Goal: Information Seeking & Learning: Understand process/instructions

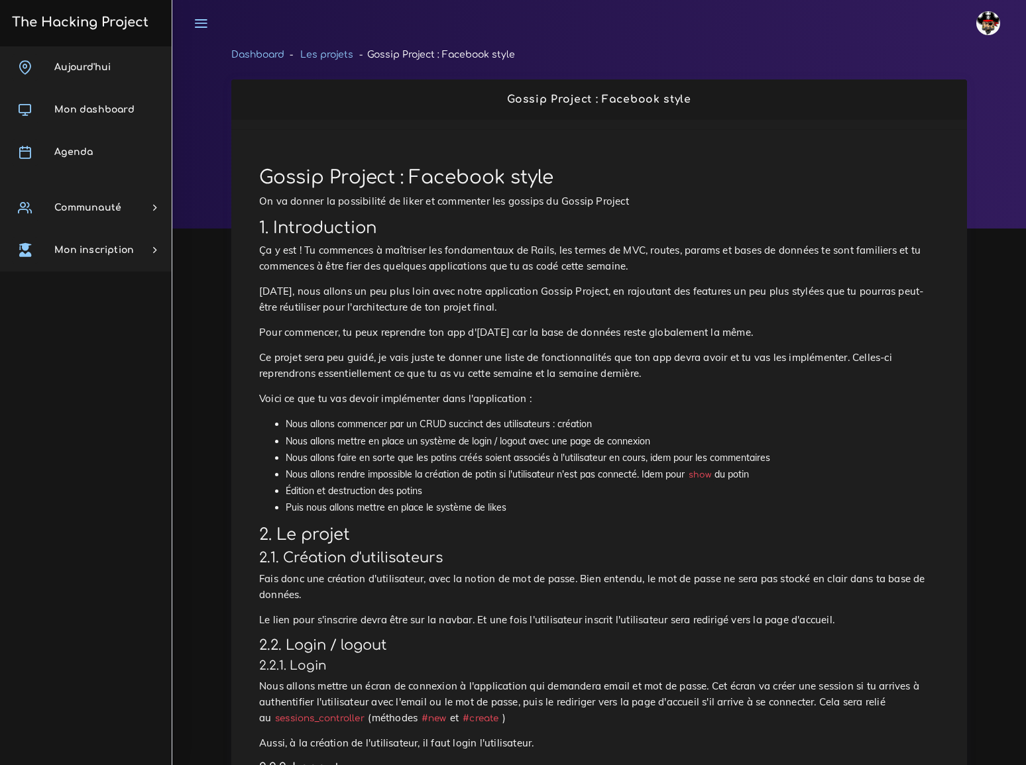
scroll to position [120, 0]
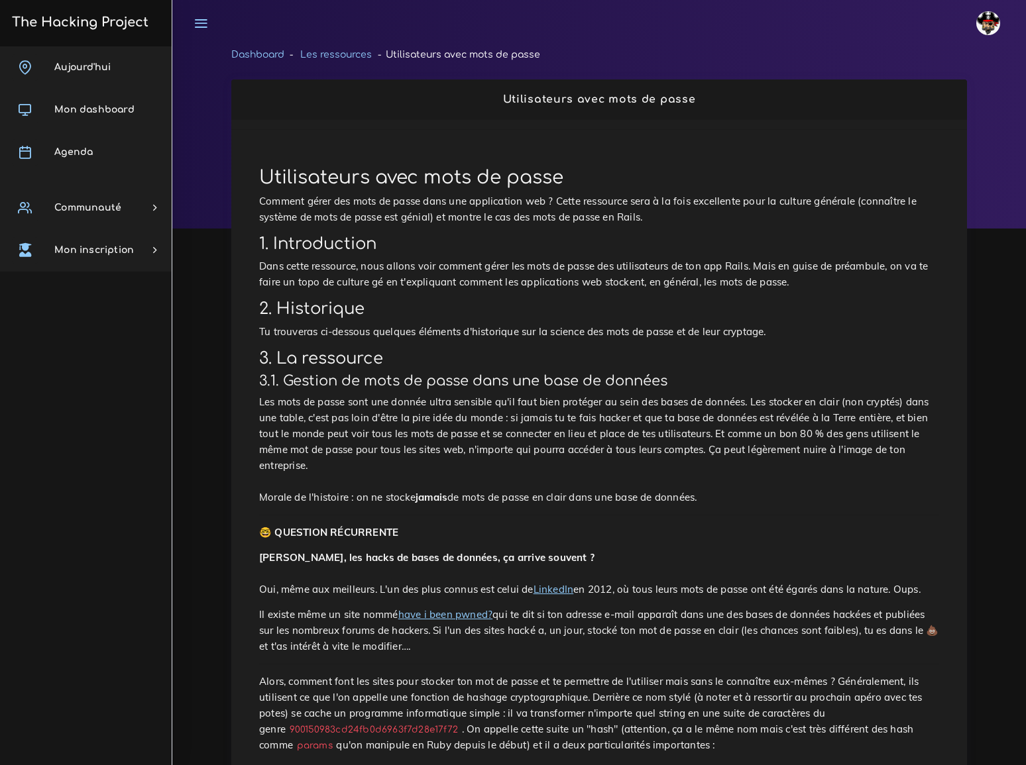
scroll to position [1144, 0]
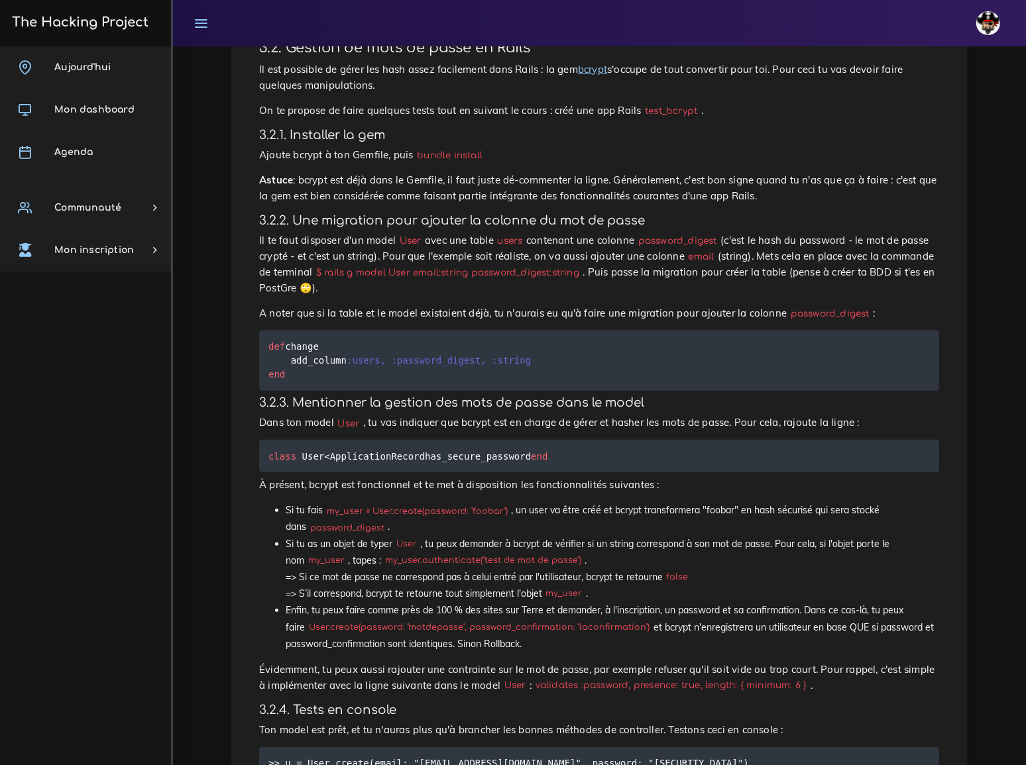
click at [649, 234] on code "password_digest" at bounding box center [677, 241] width 86 height 14
drag, startPoint x: 888, startPoint y: 129, endPoint x: 463, endPoint y: 143, distance: 424.9
click at [463, 266] on code "$ rails g model User email:string password_digest:string" at bounding box center [447, 273] width 270 height 14
copy code "$ rails g model User email:string password_digest:string"
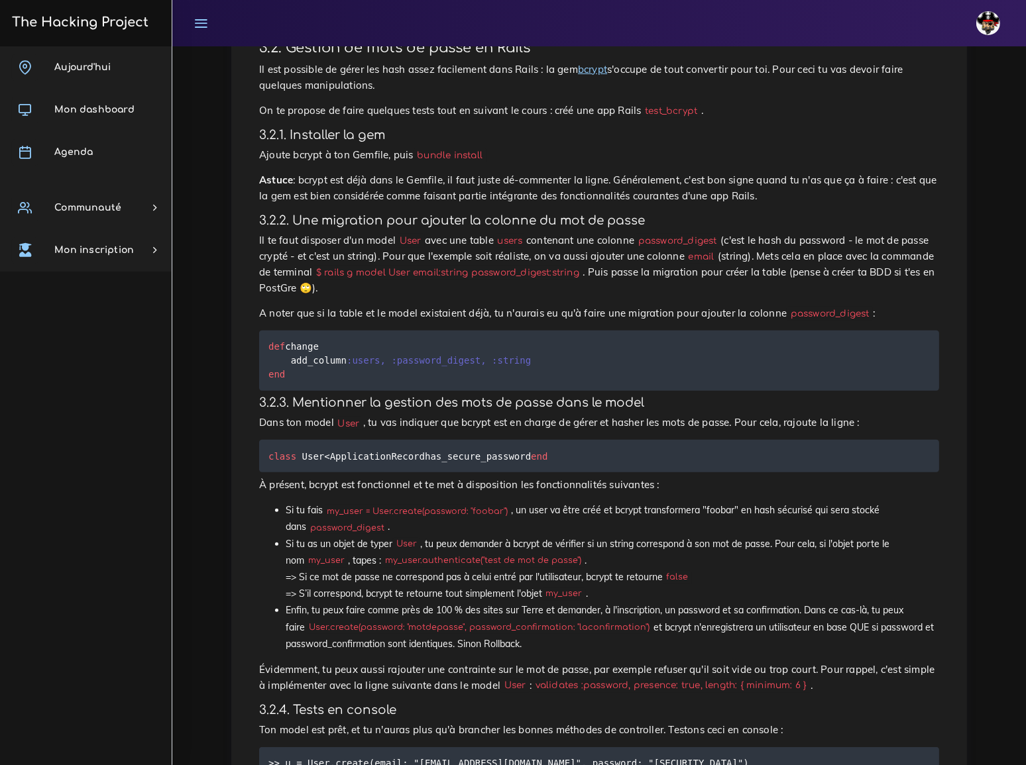
click at [786, 307] on code "password_digest" at bounding box center [829, 314] width 86 height 14
drag, startPoint x: 740, startPoint y: 163, endPoint x: 813, endPoint y: 162, distance: 72.9
click at [813, 307] on code "password_digest" at bounding box center [829, 314] width 86 height 14
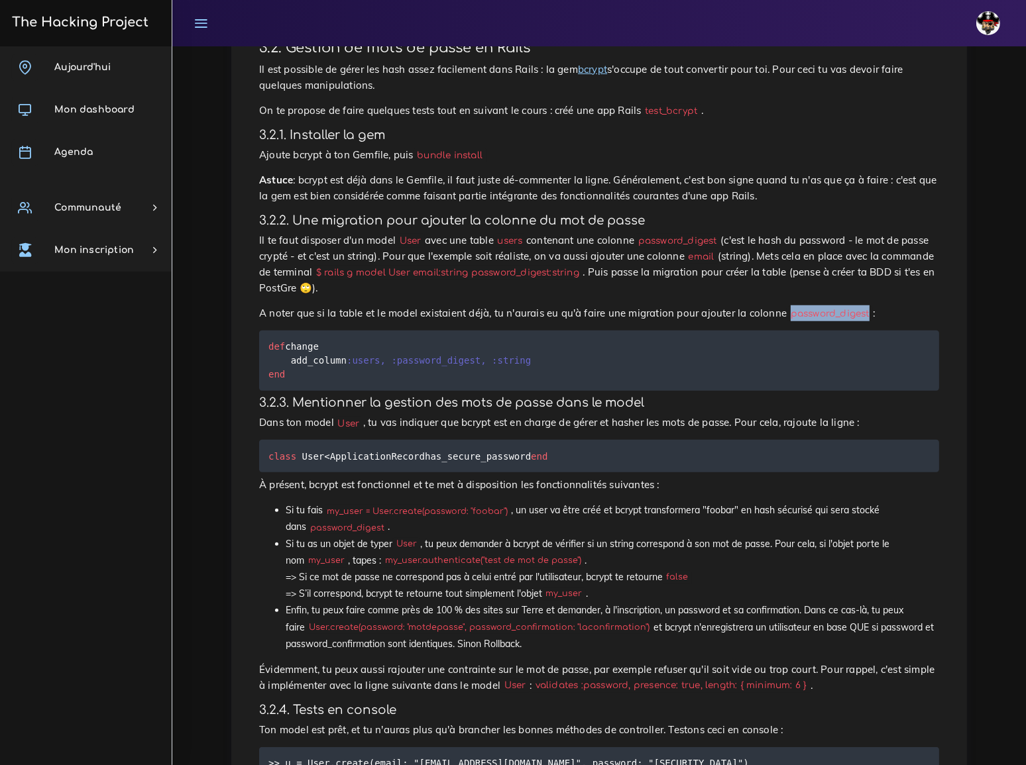
copy code "password_digest"
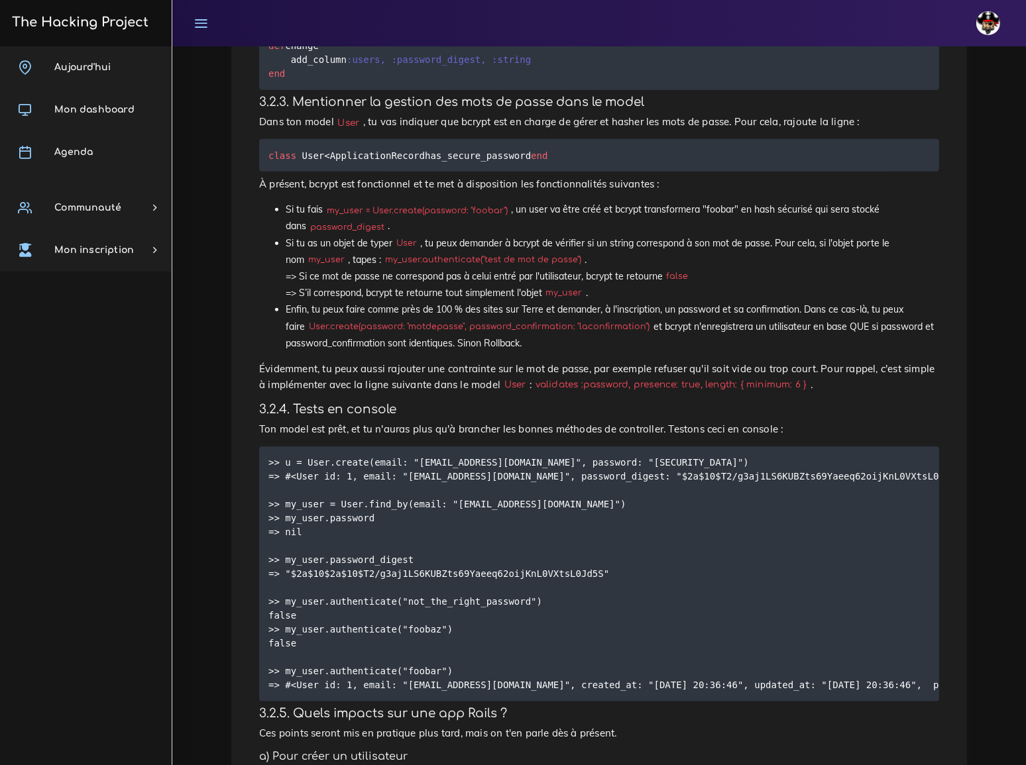
scroll to position [1505, 0]
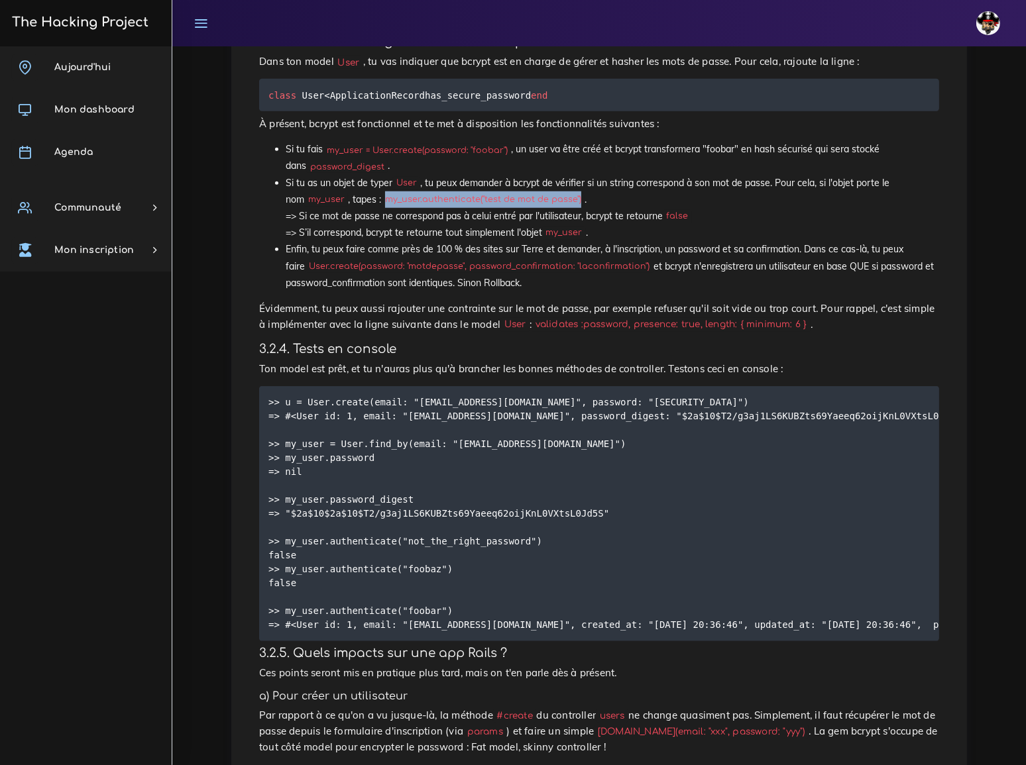
drag, startPoint x: 368, startPoint y: 74, endPoint x: 558, endPoint y: 73, distance: 190.8
click at [558, 193] on code "my_user.authenticate("test de mot de passe")" at bounding box center [482, 199] width 203 height 13
copy code "my_user.authenticate("test de mot de passe")"
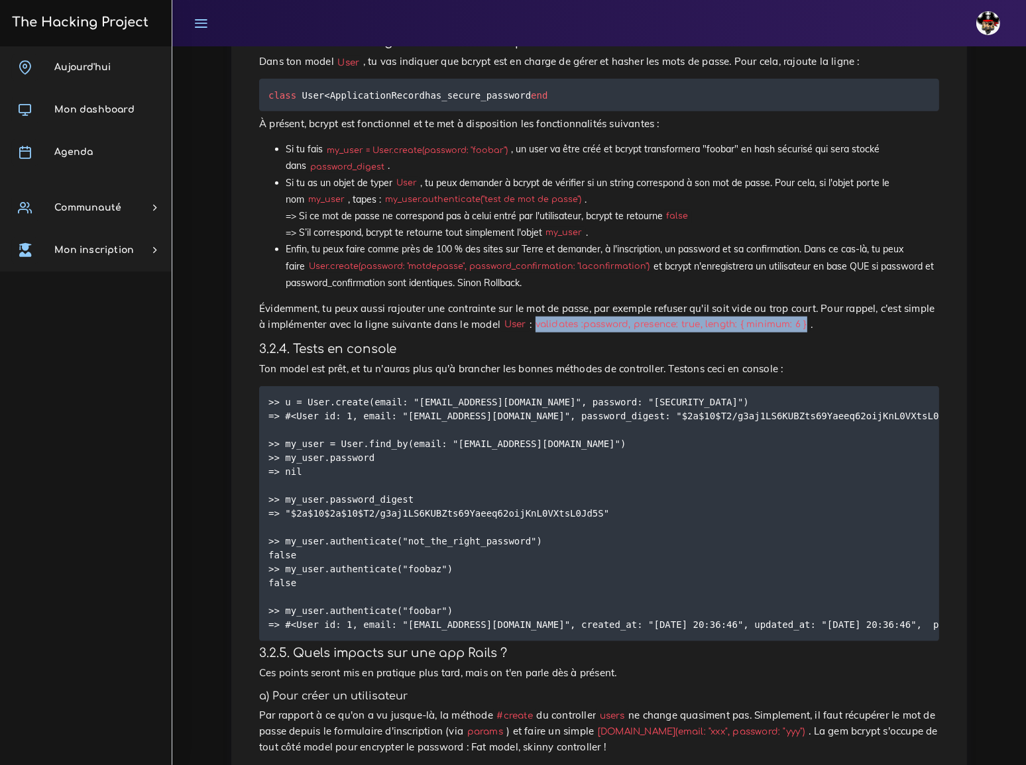
drag, startPoint x: 454, startPoint y: 192, endPoint x: 702, endPoint y: 194, distance: 248.4
click at [702, 318] on code "validates :password, presence: true, length: { minimum: 6 }" at bounding box center [670, 325] width 279 height 14
copy code "validates :password, presence: true, length: { minimum: 6 }"
click at [460, 342] on h4 "3.2.4. Tests en console" at bounding box center [599, 349] width 680 height 15
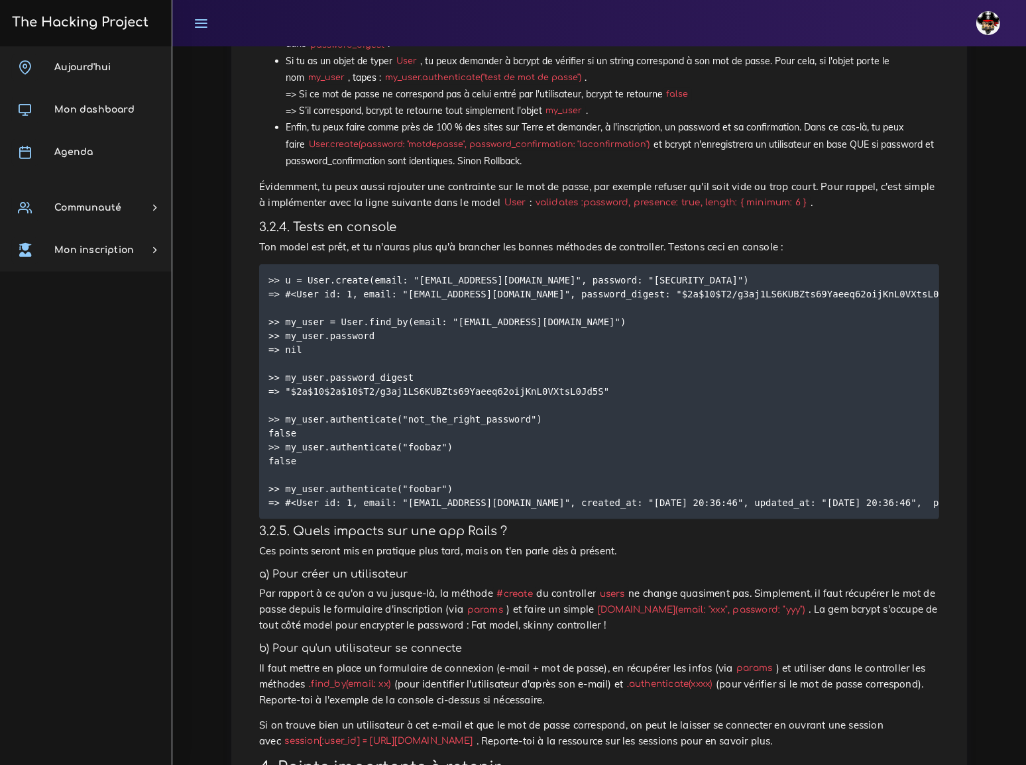
scroll to position [1626, 0]
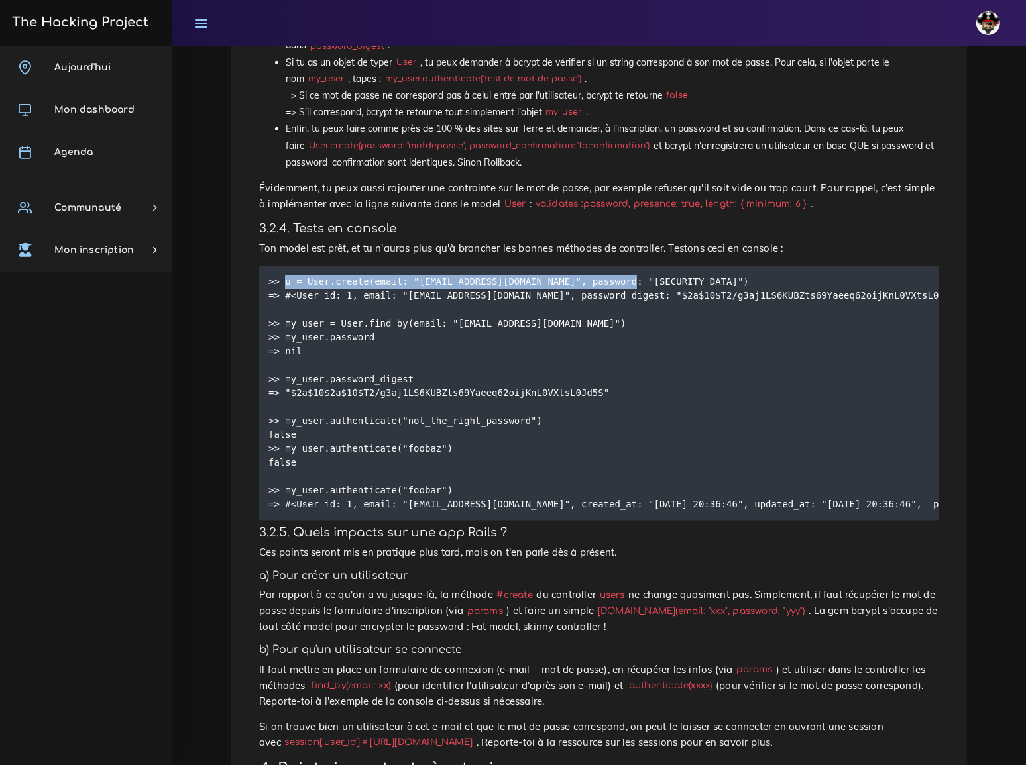
drag, startPoint x: 283, startPoint y: 150, endPoint x: 615, endPoint y: 148, distance: 331.9
click at [615, 266] on pre ">> u = User.create(email: "[EMAIL_ADDRESS][DOMAIN_NAME]", password: "[SECURITY_…" at bounding box center [599, 393] width 680 height 255
copy code "u = User.create(email: "email@example.com", password: "foobar")"
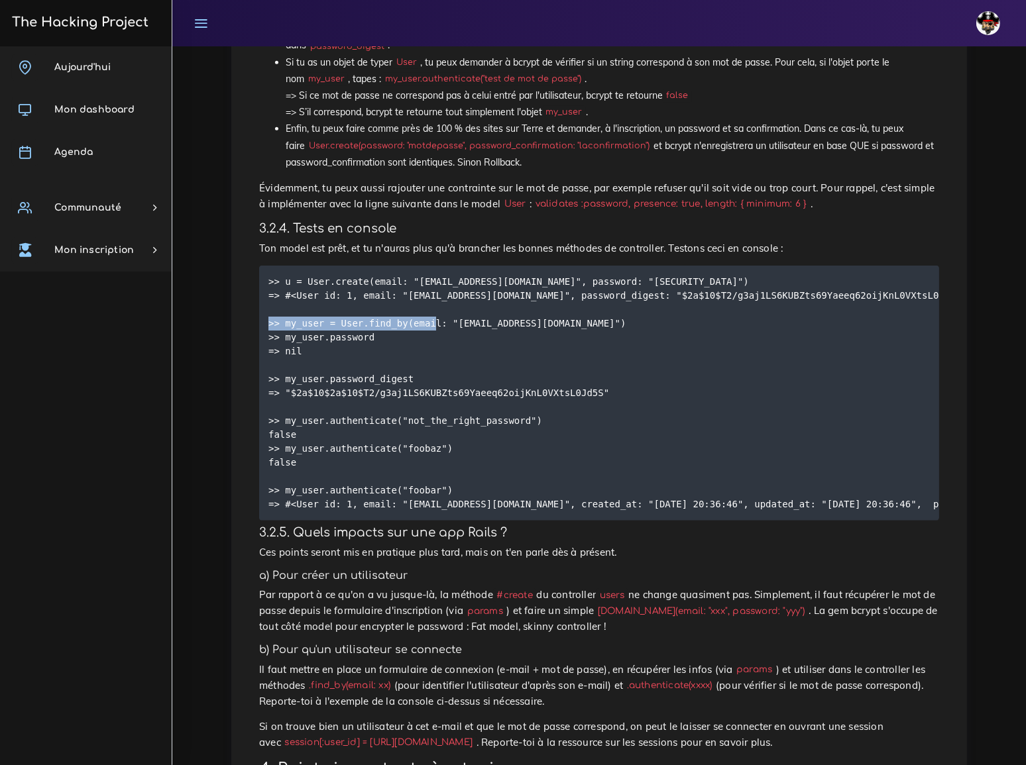
drag, startPoint x: 284, startPoint y: 187, endPoint x: 542, endPoint y: 193, distance: 257.8
click at [542, 266] on pre ">> u = User.create(email: "[EMAIL_ADDRESS][DOMAIN_NAME]", password: "[SECURITY_…" at bounding box center [599, 393] width 680 height 255
copy code "my_user = User.find_by(email: "email@example.com")"
drag, startPoint x: 284, startPoint y: 203, endPoint x: 372, endPoint y: 205, distance: 88.8
click at [372, 266] on pre ">> u = User.create(email: "[EMAIL_ADDRESS][DOMAIN_NAME]", password: "[SECURITY_…" at bounding box center [599, 393] width 680 height 255
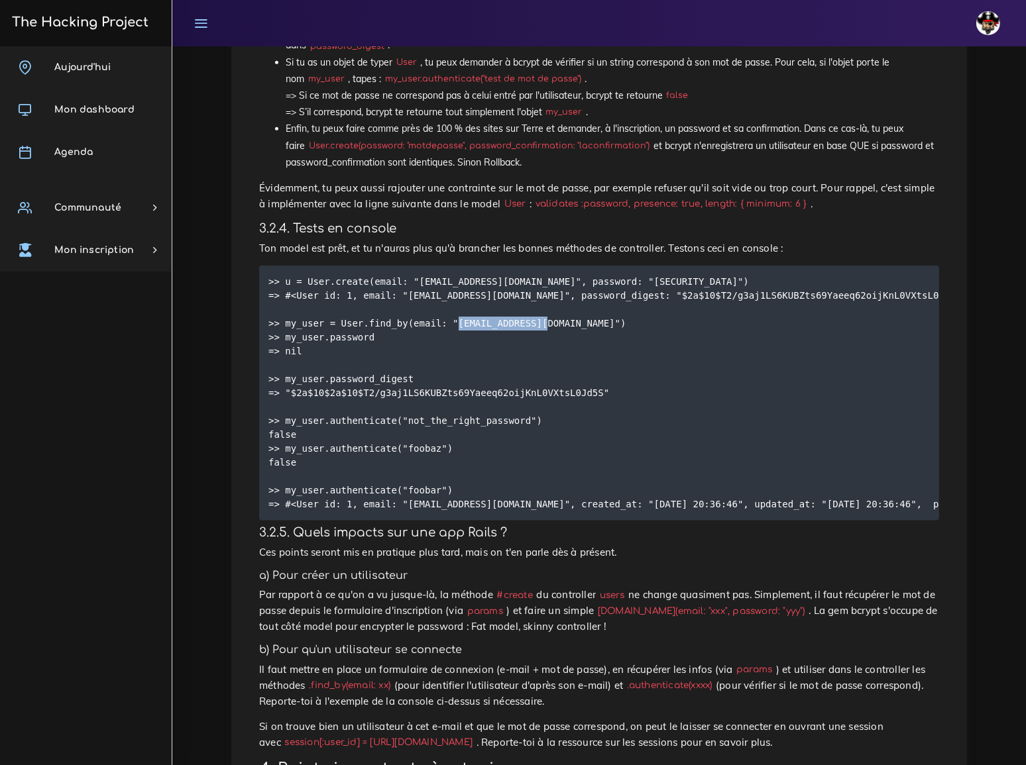
copy code "my_user.password"
drag, startPoint x: 284, startPoint y: 244, endPoint x: 404, endPoint y: 244, distance: 120.6
click at [404, 266] on pre ">> u = User.create(email: "[EMAIL_ADDRESS][DOMAIN_NAME]", password: "[SECURITY_…" at bounding box center [599, 393] width 680 height 255
copy code "my_user.password_digest"
drag, startPoint x: 284, startPoint y: 286, endPoint x: 521, endPoint y: 290, distance: 237.2
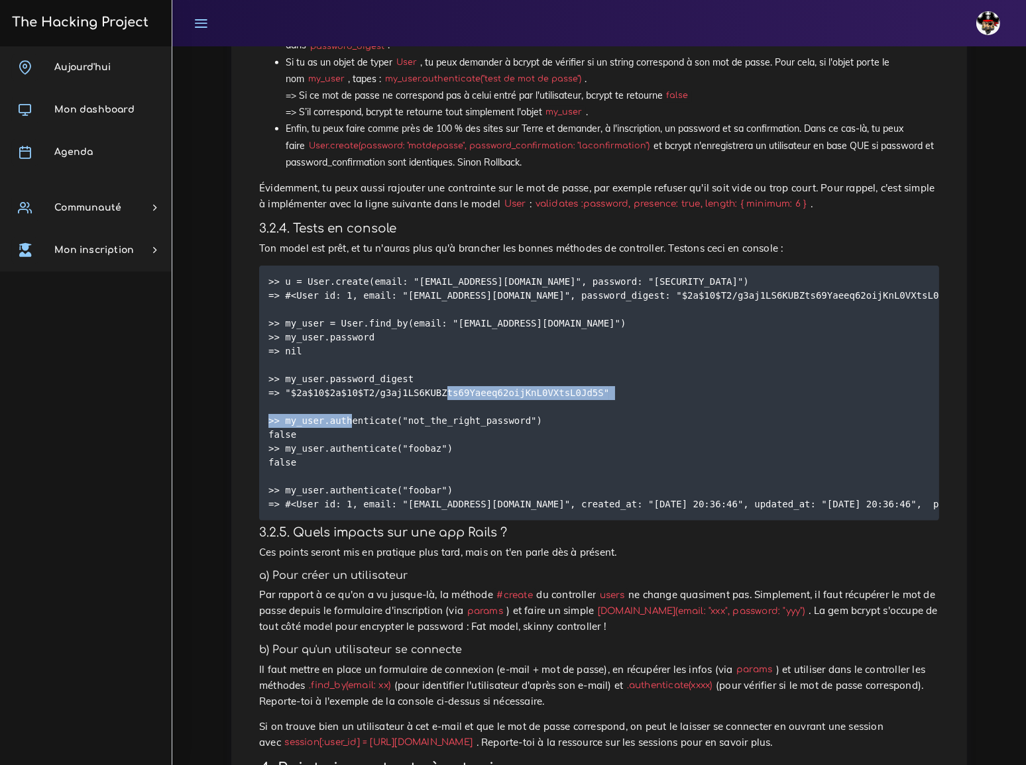
click at [521, 290] on pre ">> u = User.create(email: "[EMAIL_ADDRESS][DOMAIN_NAME]", password: "[SECURITY_…" at bounding box center [599, 393] width 680 height 255
copy code "my_user.authenticate("not_the_right_password")"
drag, startPoint x: 283, startPoint y: 317, endPoint x: 456, endPoint y: 321, distance: 172.9
click at [456, 321] on pre ">> u = User.create(email: "[EMAIL_ADDRESS][DOMAIN_NAME]", password: "[SECURITY_…" at bounding box center [599, 393] width 680 height 255
drag, startPoint x: 392, startPoint y: 307, endPoint x: 349, endPoint y: 317, distance: 43.4
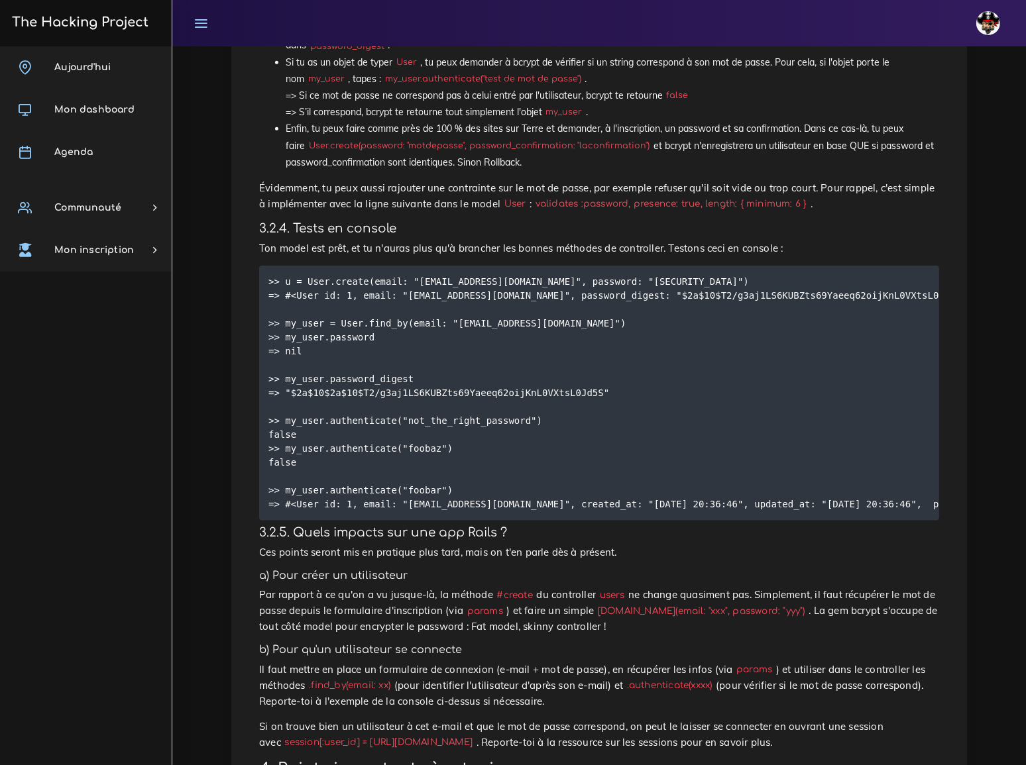
drag, startPoint x: 349, startPoint y: 317, endPoint x: 319, endPoint y: 332, distance: 33.5
click at [319, 332] on pre ">> u = User.create(email: "[EMAIL_ADDRESS][DOMAIN_NAME]", password: "[SECURITY_…" at bounding box center [599, 393] width 680 height 255
drag, startPoint x: 282, startPoint y: 317, endPoint x: 443, endPoint y: 317, distance: 160.3
click at [443, 317] on pre ">> u = User.create(email: "[EMAIL_ADDRESS][DOMAIN_NAME]", password: "[SECURITY_…" at bounding box center [599, 393] width 680 height 255
drag, startPoint x: 282, startPoint y: 358, endPoint x: 443, endPoint y: 363, distance: 161.1
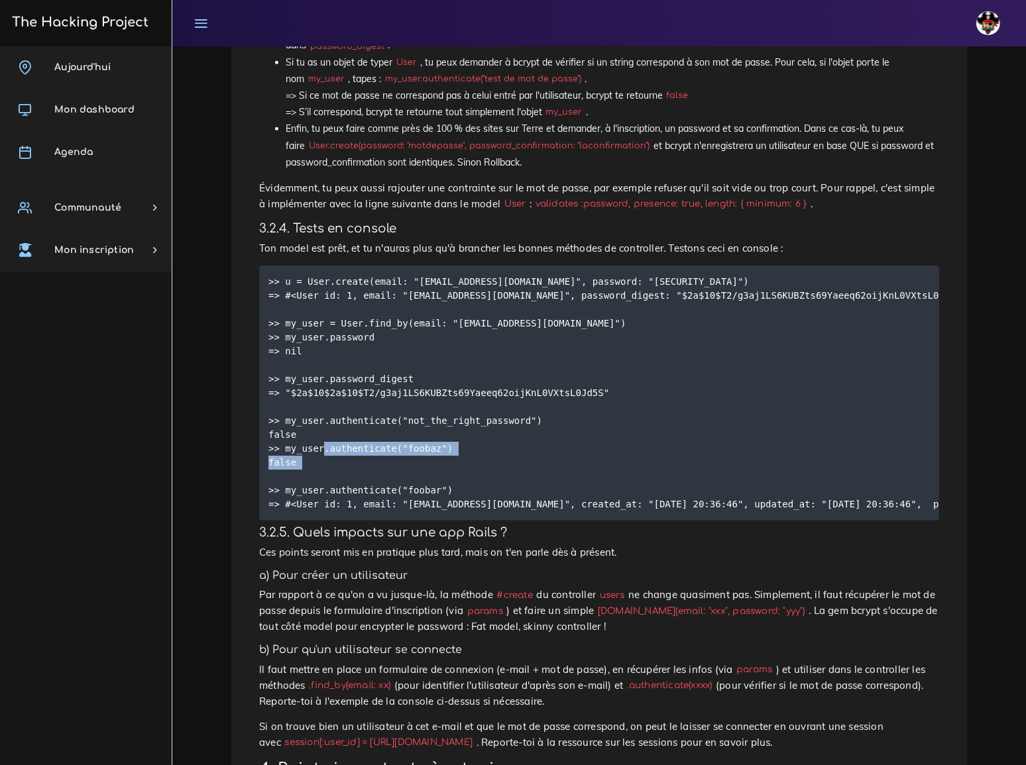
click at [443, 363] on pre ">> u = User.create(email: "[EMAIL_ADDRESS][DOMAIN_NAME]", password: "[SECURITY_…" at bounding box center [599, 393] width 680 height 255
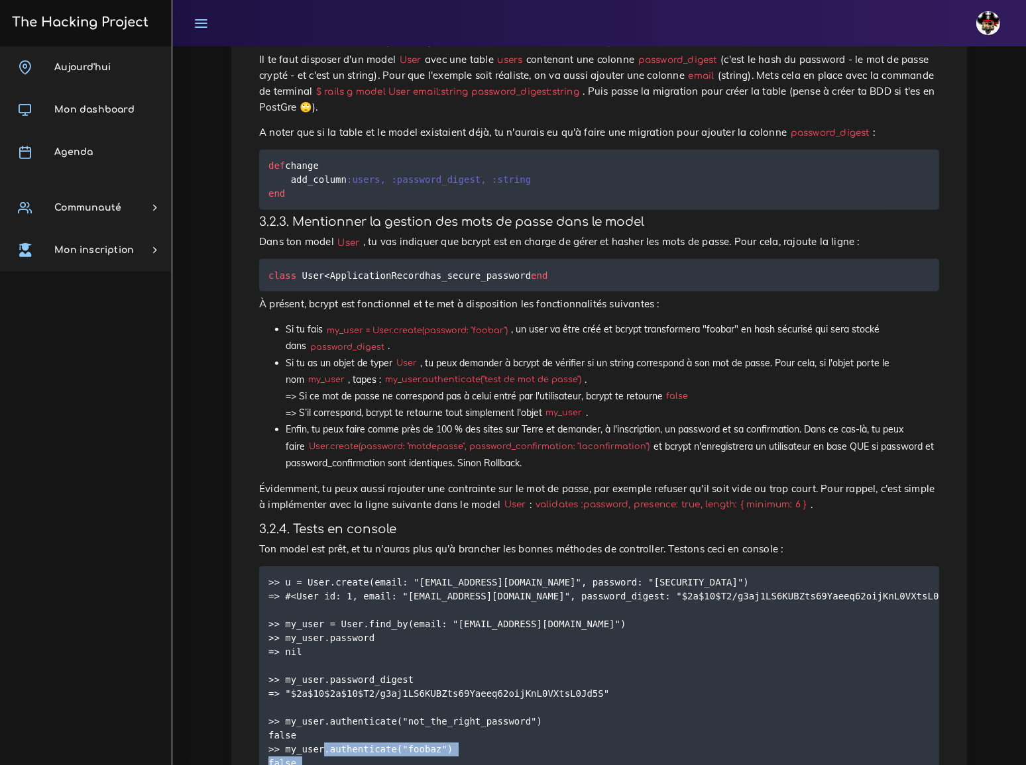
scroll to position [1265, 0]
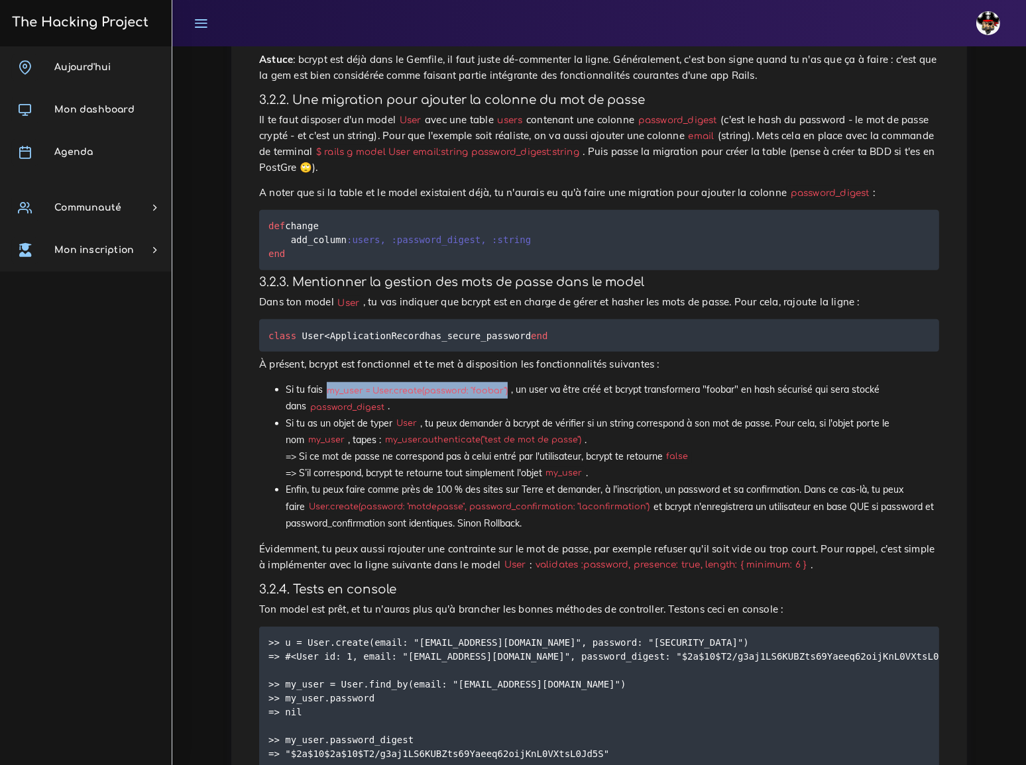
drag, startPoint x: 329, startPoint y: 263, endPoint x: 507, endPoint y: 265, distance: 177.6
click at [507, 384] on code "my_user = User.create(password: "foobar")" at bounding box center [417, 390] width 188 height 13
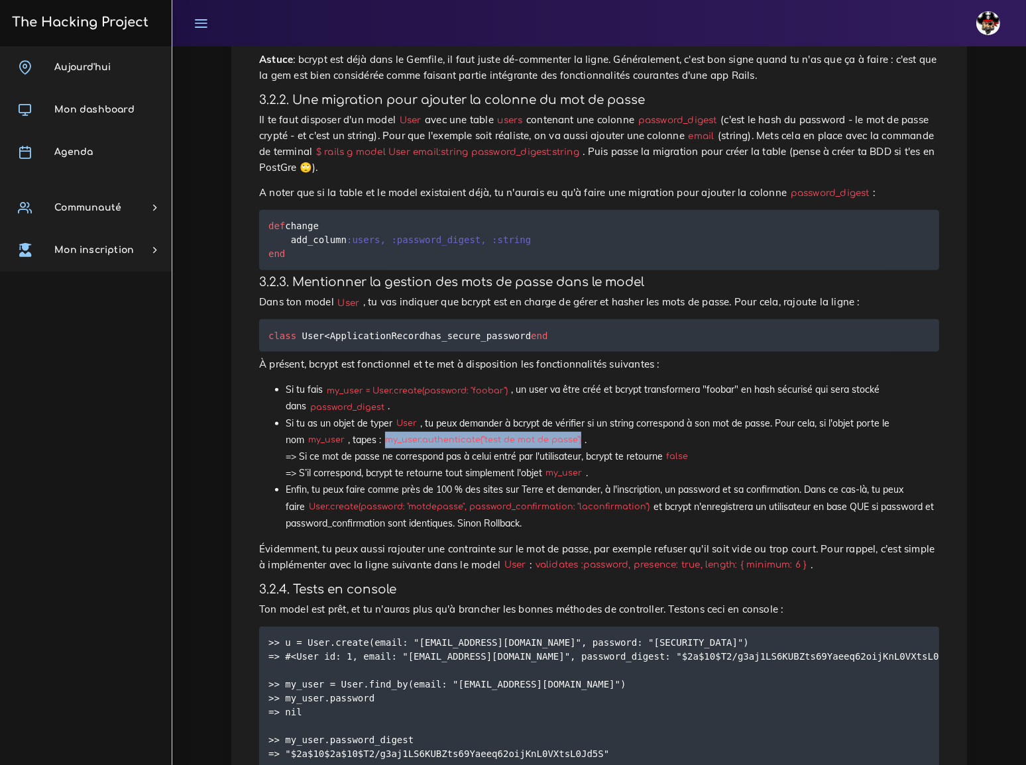
drag, startPoint x: 368, startPoint y: 311, endPoint x: 558, endPoint y: 319, distance: 191.0
click at [558, 434] on code "my_user.authenticate("test de mot de passe")" at bounding box center [482, 440] width 203 height 13
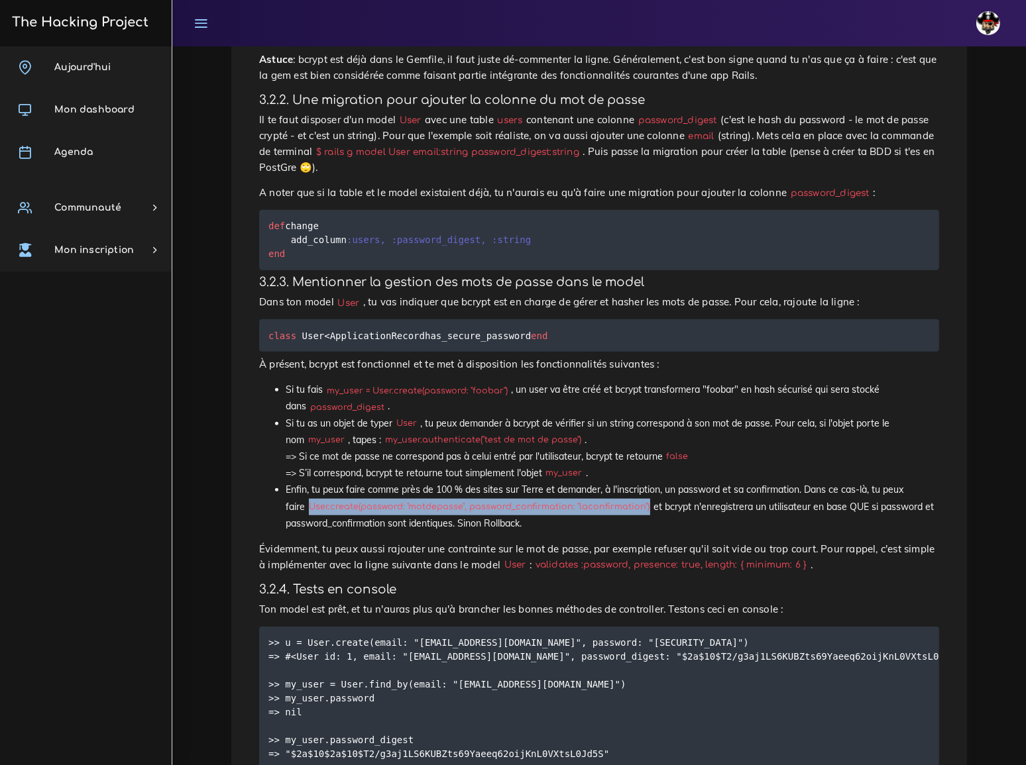
drag, startPoint x: 290, startPoint y: 382, endPoint x: 622, endPoint y: 389, distance: 332.0
click at [622, 482] on li "Enfin, tu peux faire comme près de 100 % des sites sur Terre et demander, à l'i…" at bounding box center [612, 507] width 653 height 50
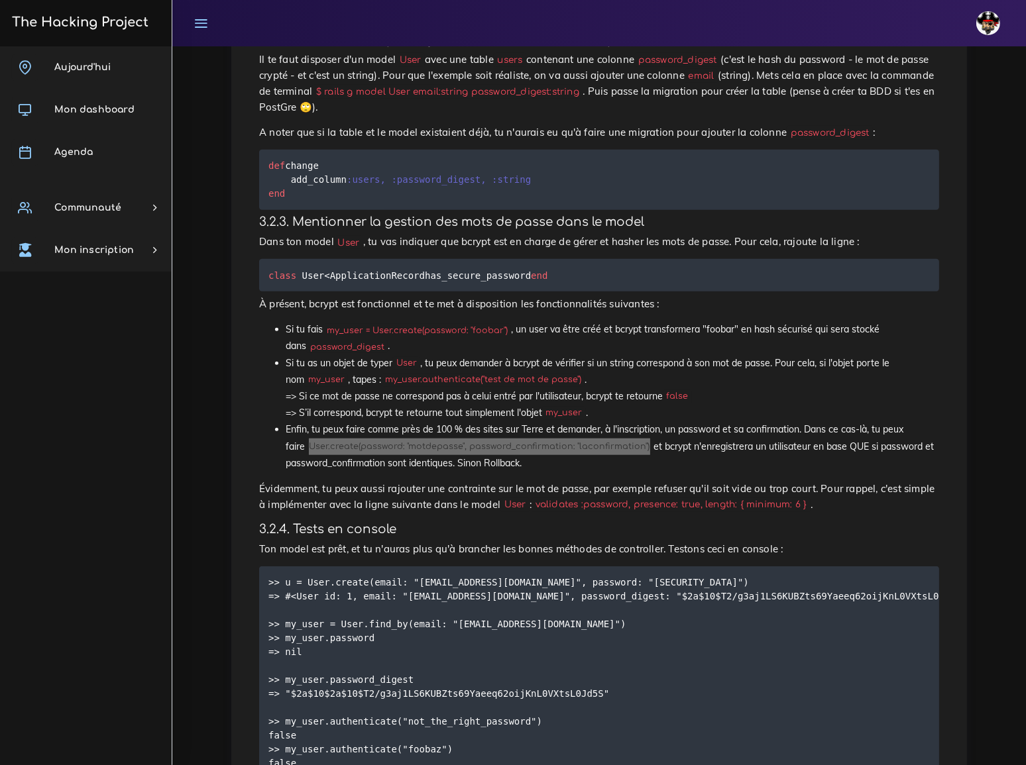
scroll to position [1385, 0]
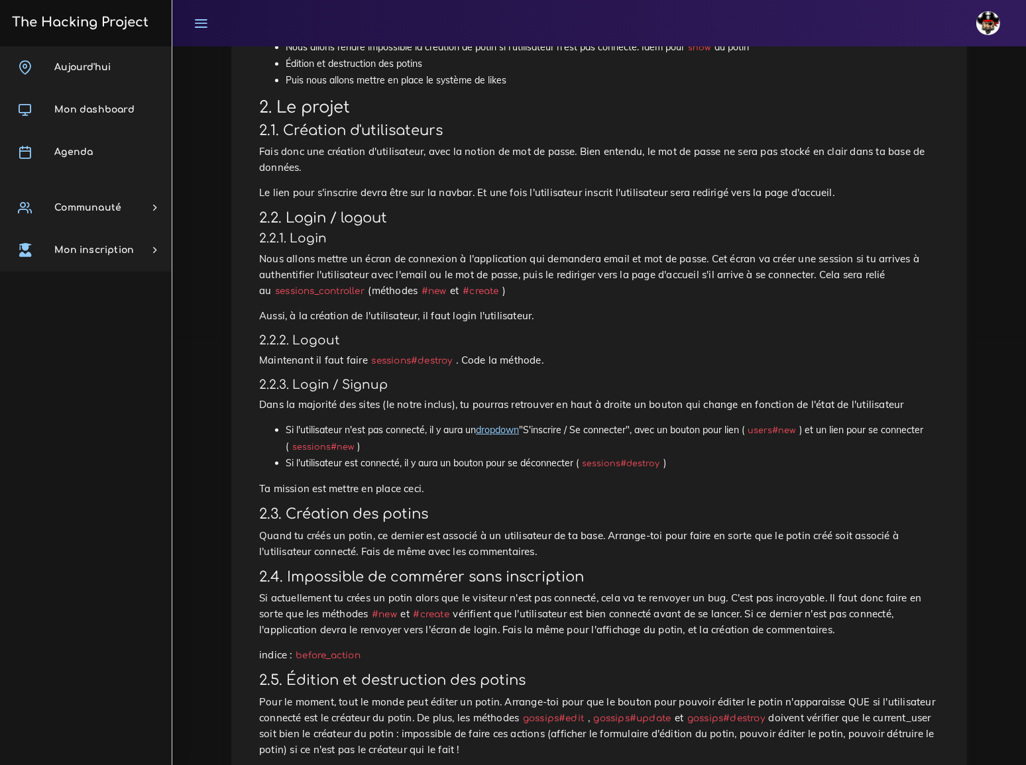
scroll to position [421, 0]
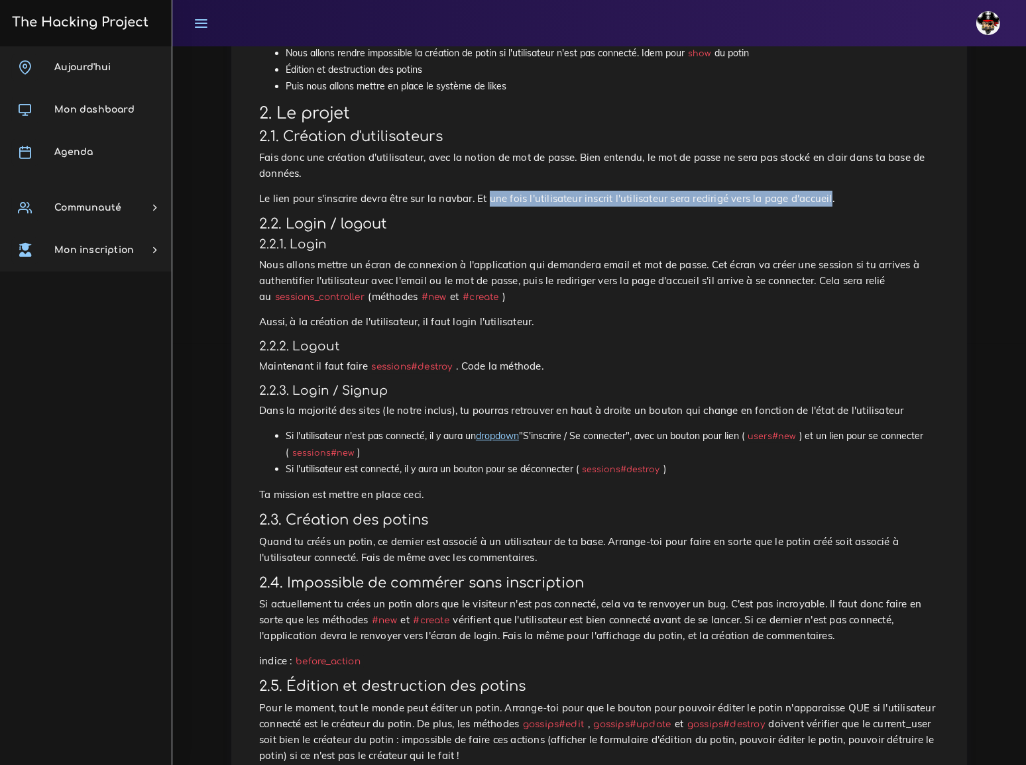
drag, startPoint x: 469, startPoint y: 159, endPoint x: 778, endPoint y: 158, distance: 309.4
click at [778, 191] on p "Le lien pour s'inscrire devra être sur la navbar. Et une fois l'utilisateur ins…" at bounding box center [599, 199] width 680 height 16
copy p "une fois l'utilisateur inscrit l'utilisateur sera redirigé vers la page d'accue…"
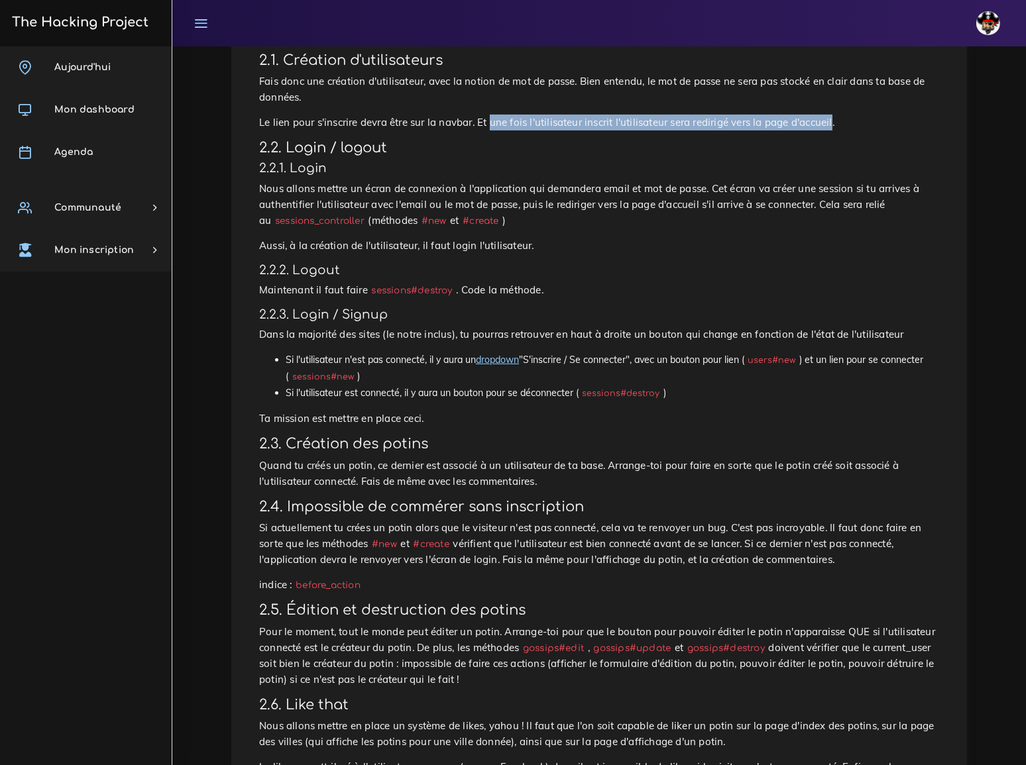
scroll to position [542, 0]
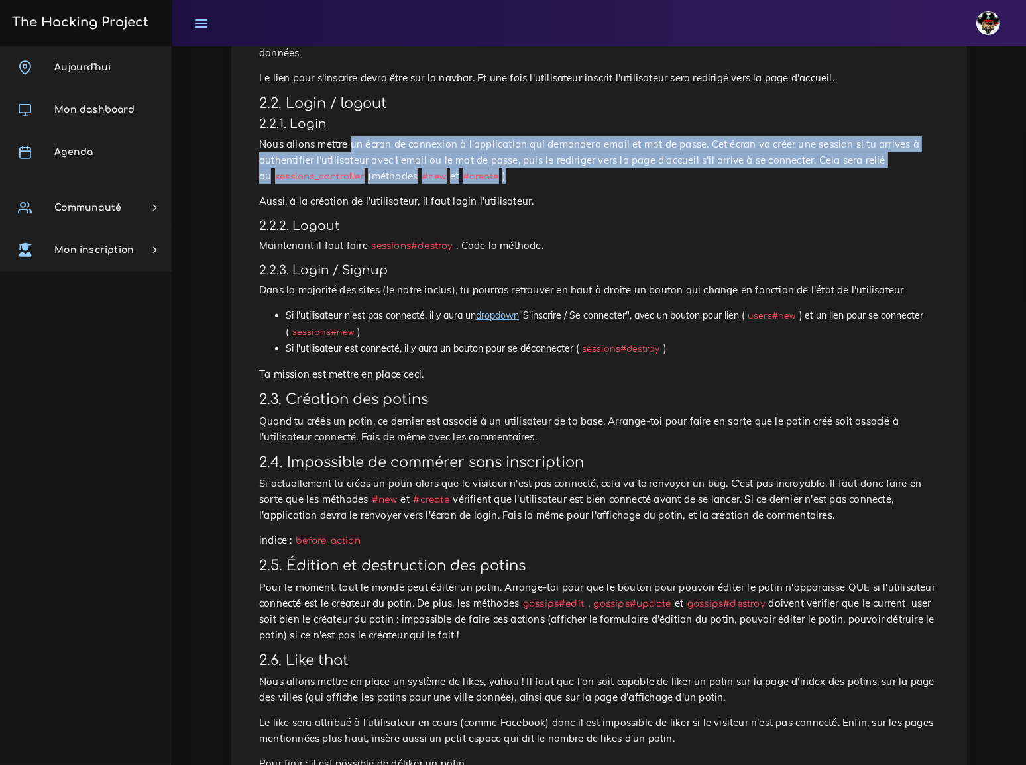
drag, startPoint x: 342, startPoint y: 99, endPoint x: 701, endPoint y: 126, distance: 360.0
click at [701, 136] on p "Nous allons mettre un écran de connexion à l'application qui demandera email et…" at bounding box center [599, 160] width 680 height 48
copy p "un écran de connexion à l'application qui demandera email et mot de passe. Cet …"
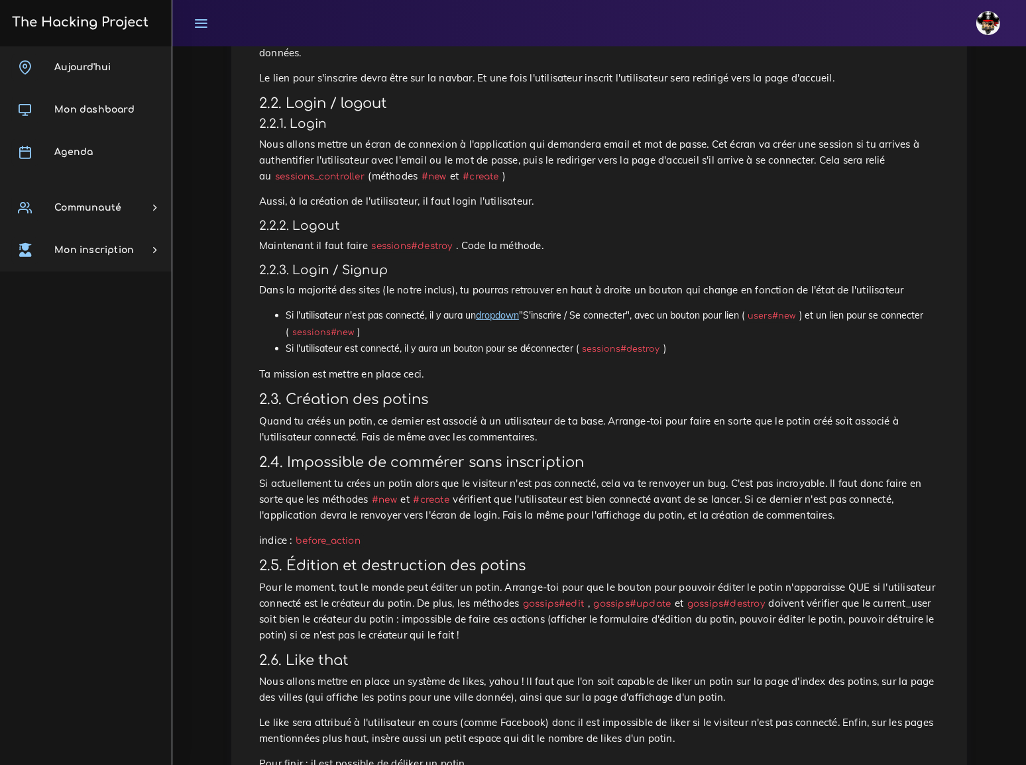
click at [621, 219] on h4 "2.2.2. Logout" at bounding box center [599, 226] width 680 height 15
drag, startPoint x: 362, startPoint y: 189, endPoint x: 437, endPoint y: 189, distance: 74.9
click at [437, 239] on code "sessions#destroy" at bounding box center [412, 246] width 88 height 14
copy code "sessions#destroy"
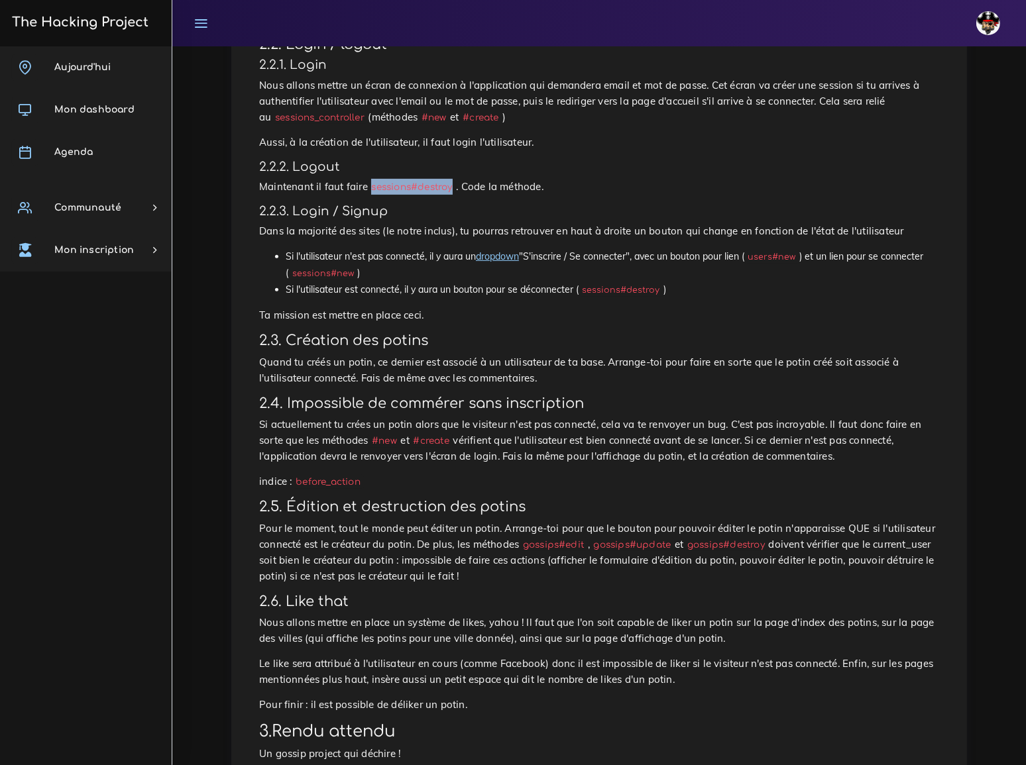
scroll to position [638, 0]
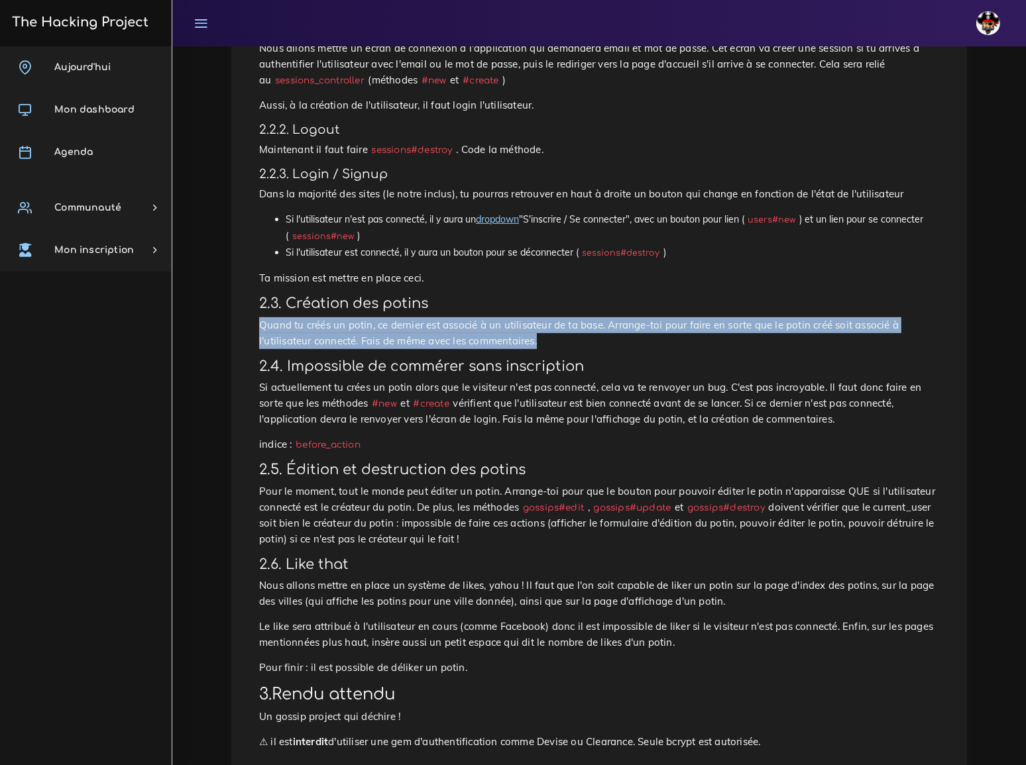
drag, startPoint x: 260, startPoint y: 264, endPoint x: 423, endPoint y: 278, distance: 163.6
click at [423, 317] on p "Quand tu créés un potin, ce dernier est associé à un utilisateur de ta base. Ar…" at bounding box center [599, 333] width 680 height 32
copy p "Quand tu créés un potin, ce dernier est associé à un utilisateur de ta base. Ar…"
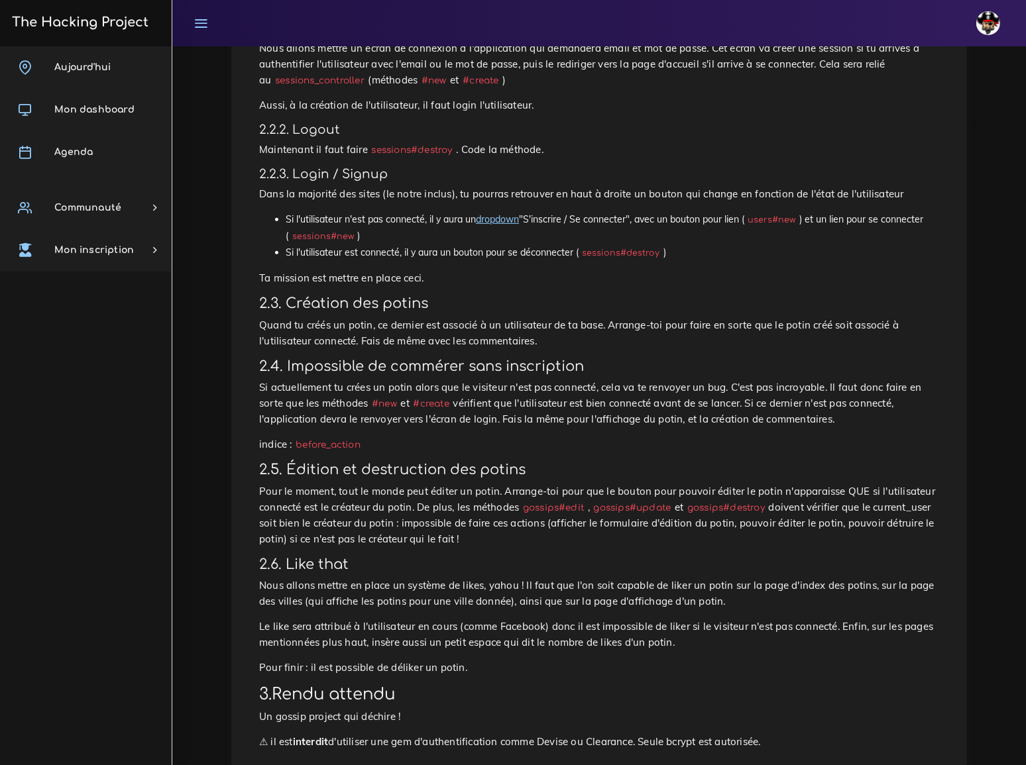
click at [405, 380] on p "Si actuellement tu crées un potin alors que le visiteur n'est pas connecté, cel…" at bounding box center [599, 404] width 680 height 48
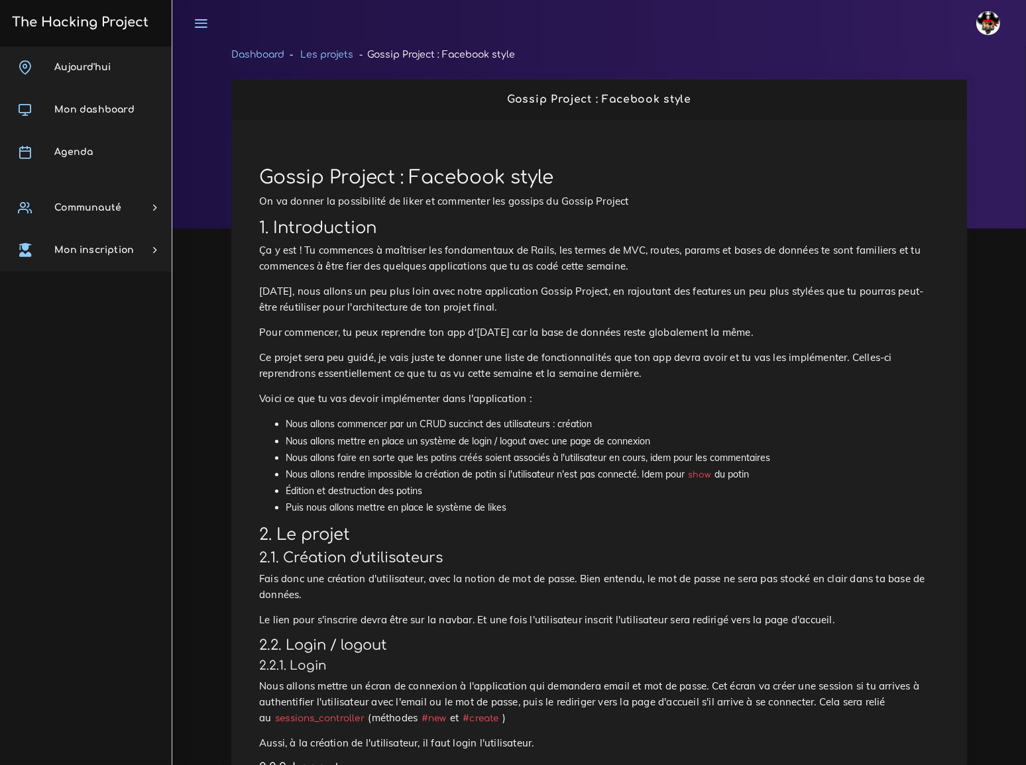
scroll to position [0, 0]
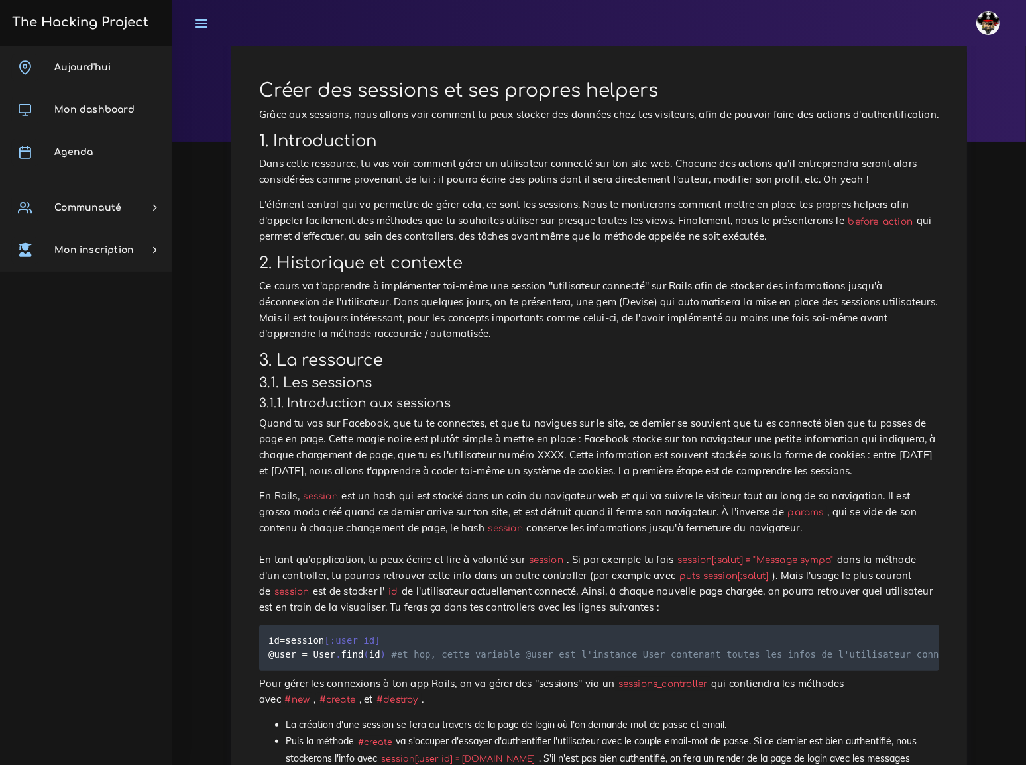
scroll to position [120, 0]
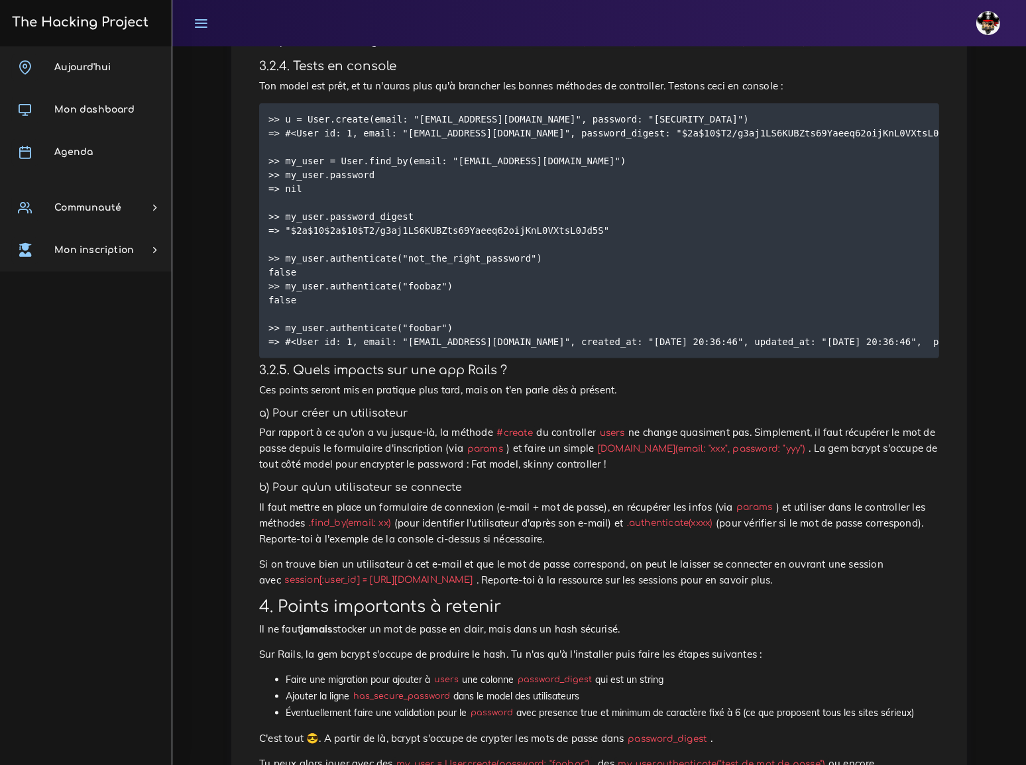
scroll to position [1859, 0]
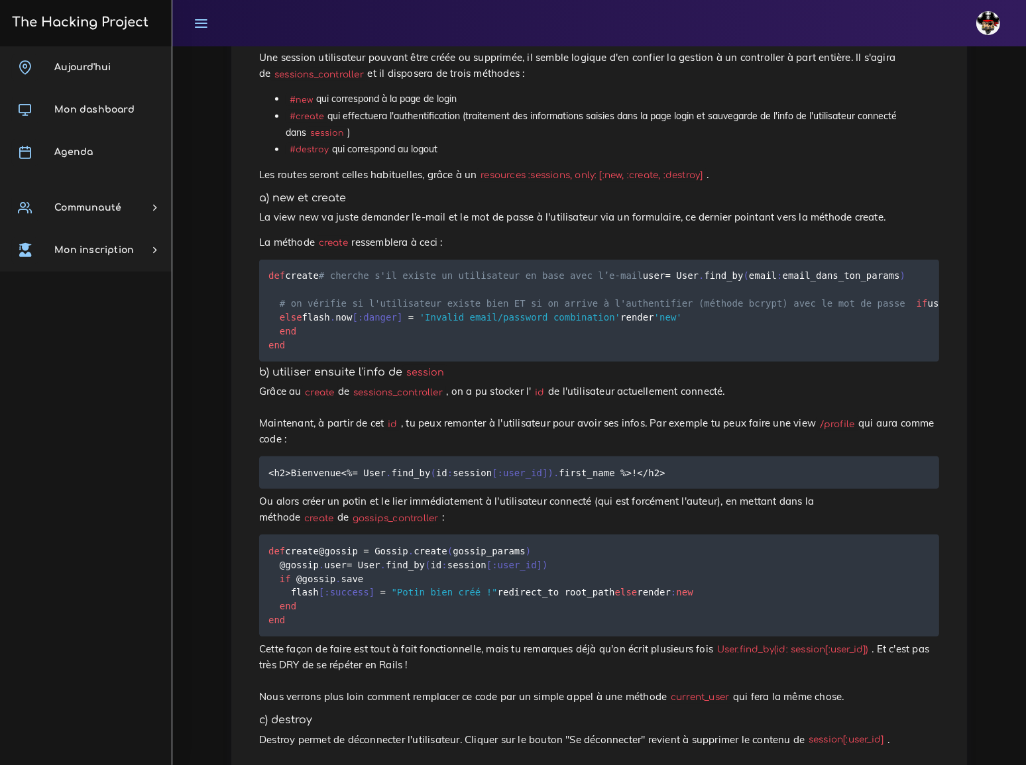
scroll to position [1024, 0]
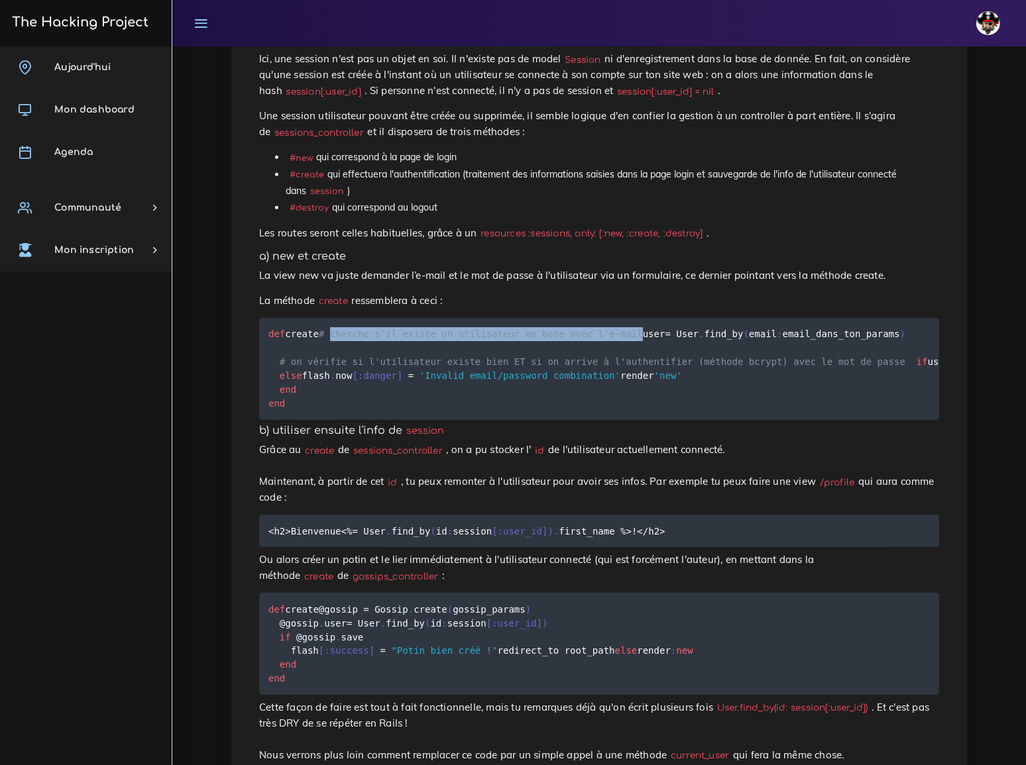
drag, startPoint x: 288, startPoint y: 212, endPoint x: 578, endPoint y: 212, distance: 290.2
click at [578, 318] on pre "def create # cherche s'il existe un utilisateur en base avec l’e-mail user = Us…" at bounding box center [599, 369] width 680 height 102
copy span "cherche s'il existe un utilisateur en base avec l’e-mail"
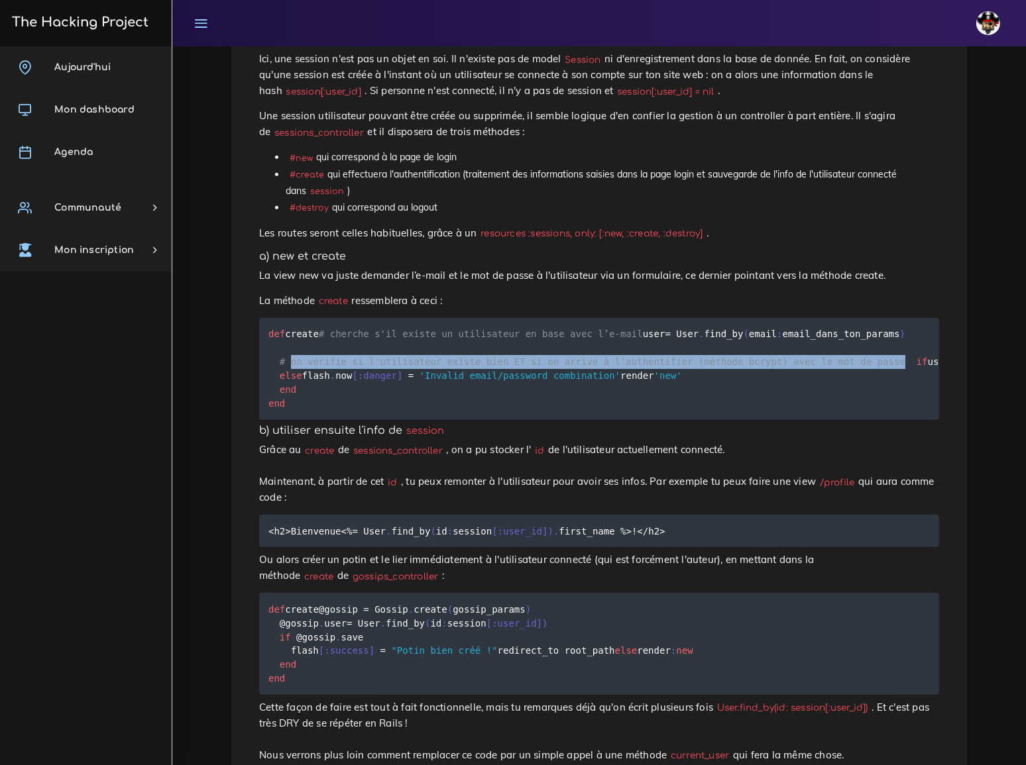
drag, startPoint x: 288, startPoint y: 250, endPoint x: 849, endPoint y: 252, distance: 560.5
click at [849, 356] on span "# on vérifie si l'utilisateur existe bien ET si on arrive à l'authentifier (mét…" at bounding box center [592, 361] width 625 height 11
copy span "on vérifie si l'utilisateur existe bien ET si on arrive à l'authentifier (métho…"
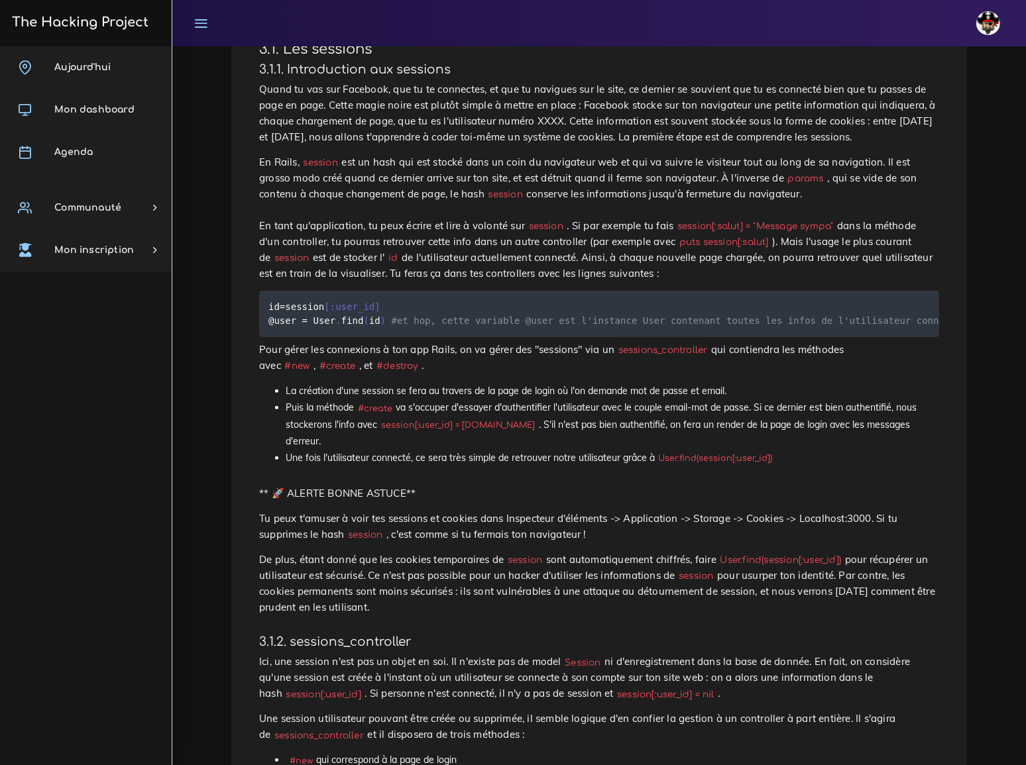
scroll to position [421, 0]
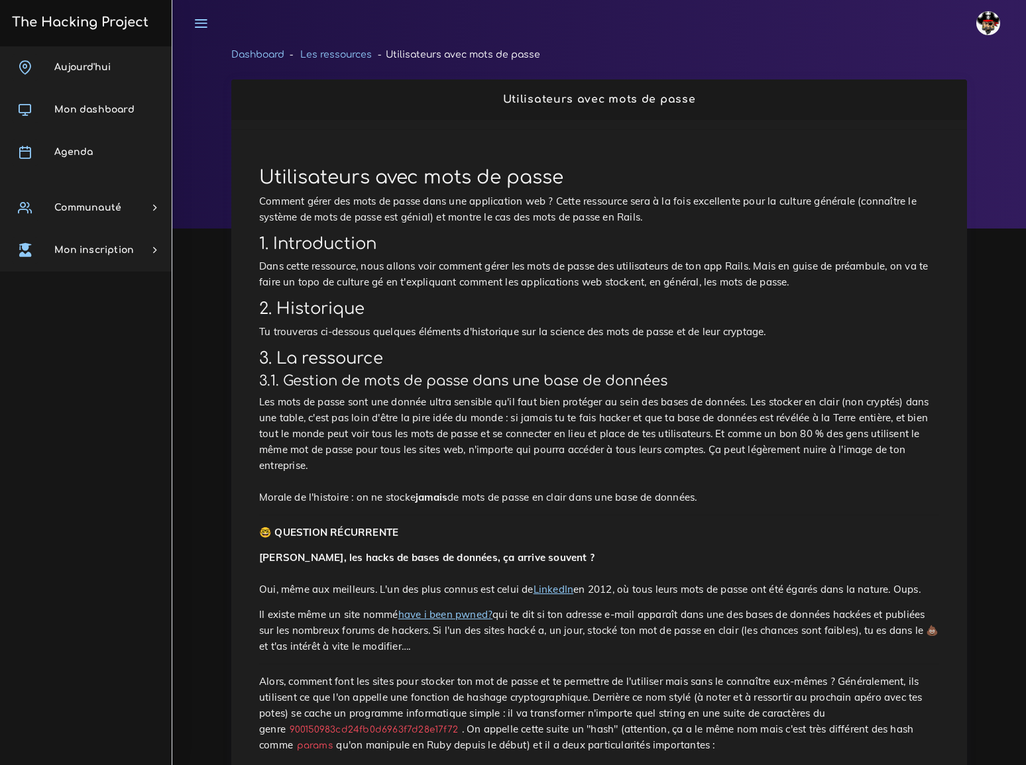
scroll to position [1859, 0]
